Goal: Task Accomplishment & Management: Manage account settings

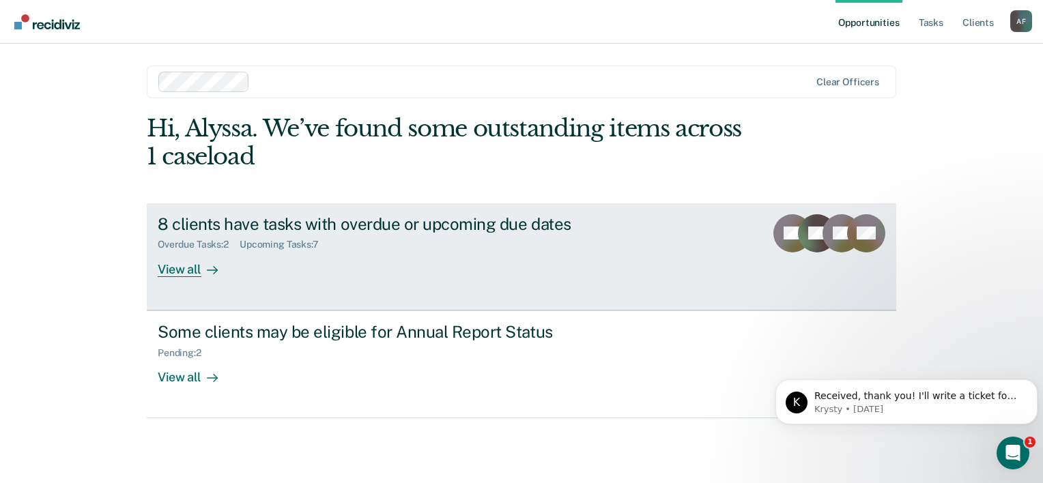
click at [377, 270] on div "8 clients have tasks with overdue or upcoming due dates Overdue Tasks : 2 Upcom…" at bounding box center [414, 245] width 512 height 63
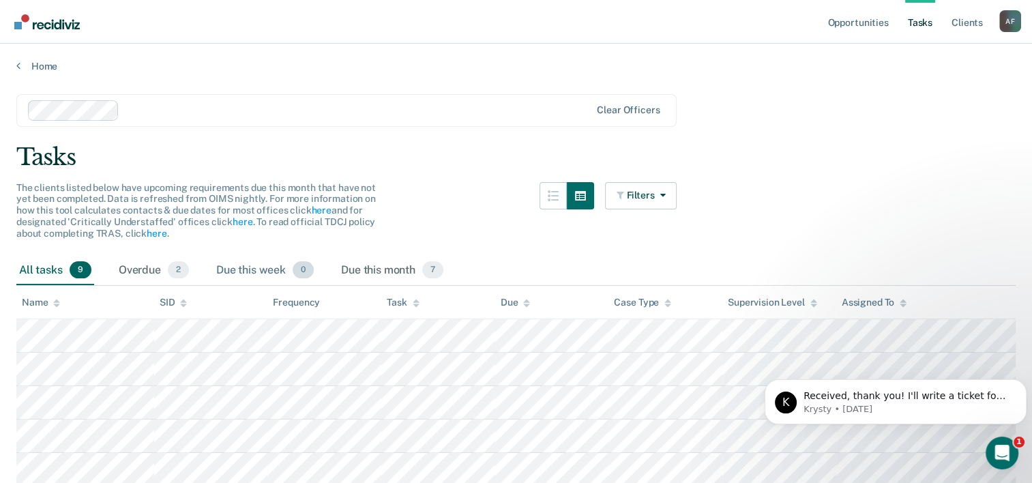
click at [235, 265] on div "Due this week 0" at bounding box center [265, 271] width 103 height 30
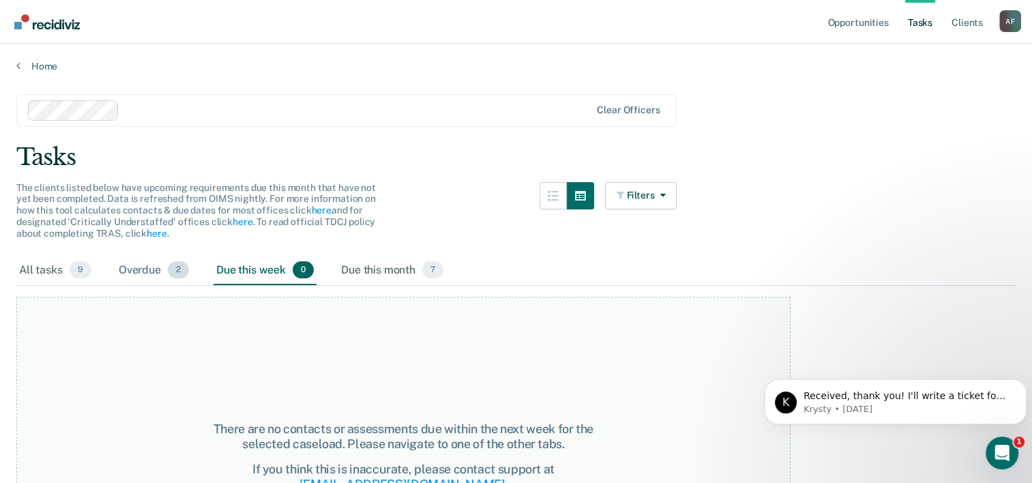
click at [176, 267] on span "2" at bounding box center [178, 270] width 21 height 18
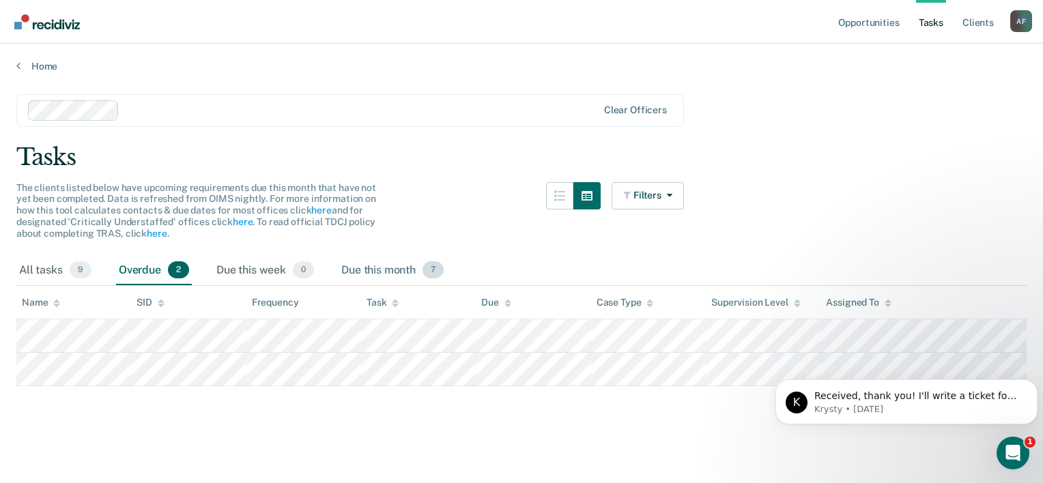
click at [390, 270] on div "Due this month 7" at bounding box center [392, 271] width 108 height 30
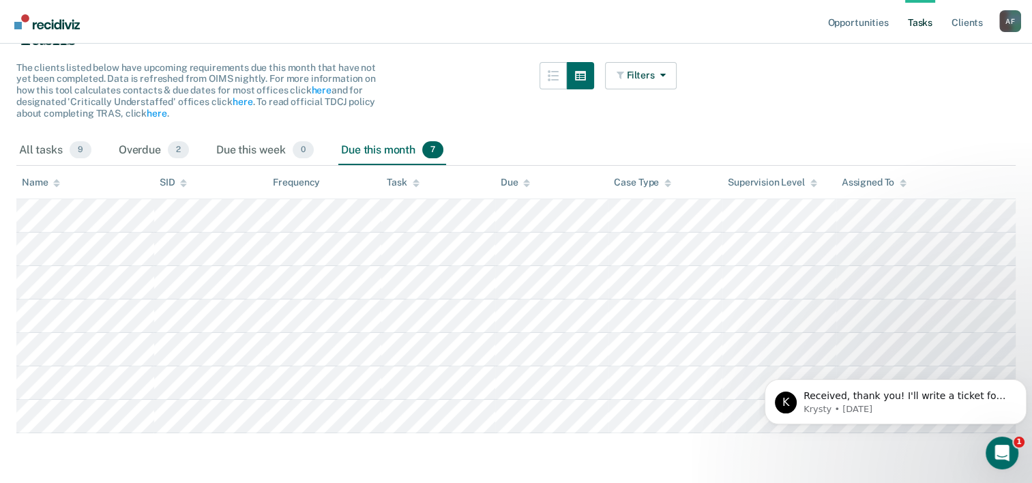
scroll to position [124, 0]
